Goal: Navigation & Orientation: Find specific page/section

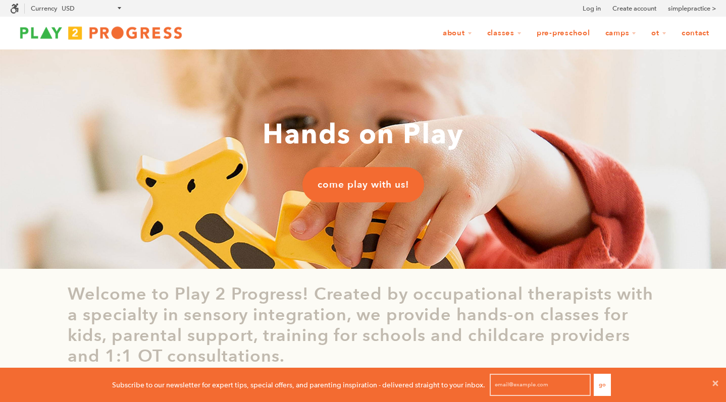
scroll to position [1, 1]
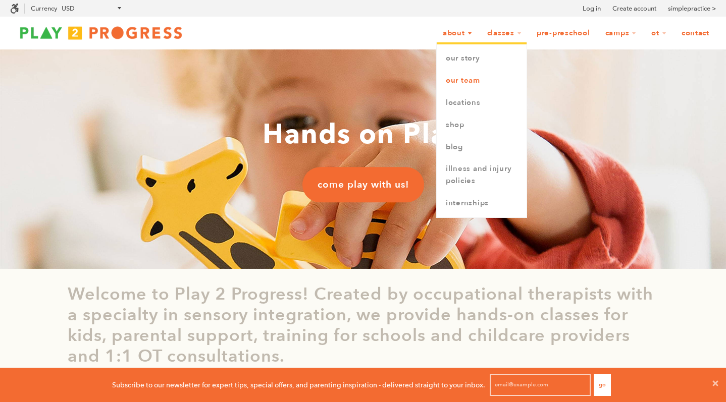
click at [466, 83] on link "Our Team" at bounding box center [481, 81] width 90 height 22
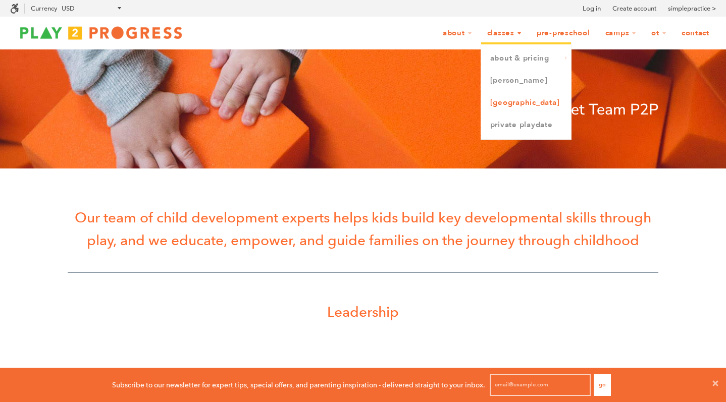
click at [513, 101] on link "[GEOGRAPHIC_DATA]" at bounding box center [526, 103] width 90 height 22
